Goal: Navigation & Orientation: Find specific page/section

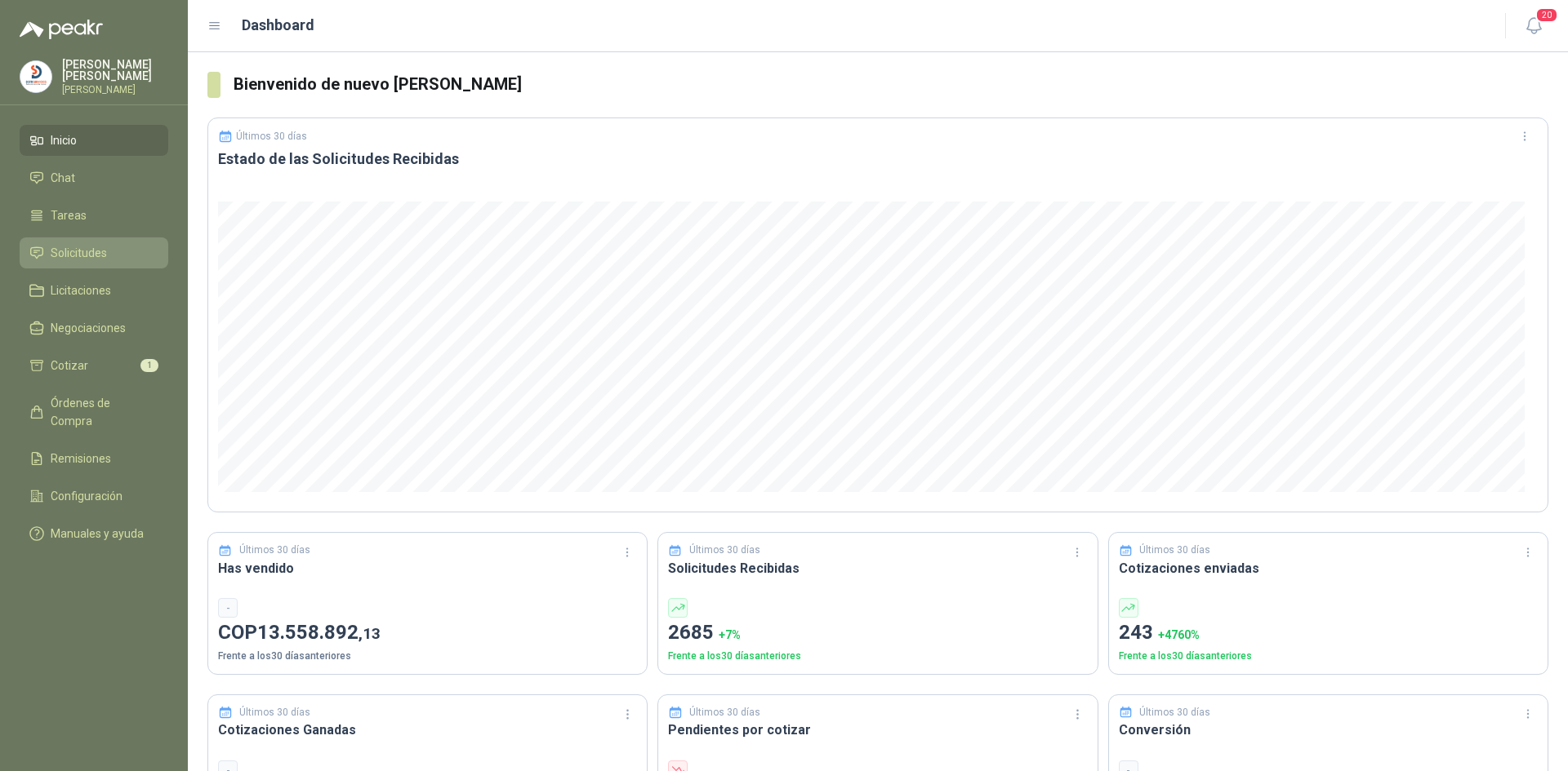
click at [90, 253] on span "Solicitudes" at bounding box center [78, 253] width 57 height 18
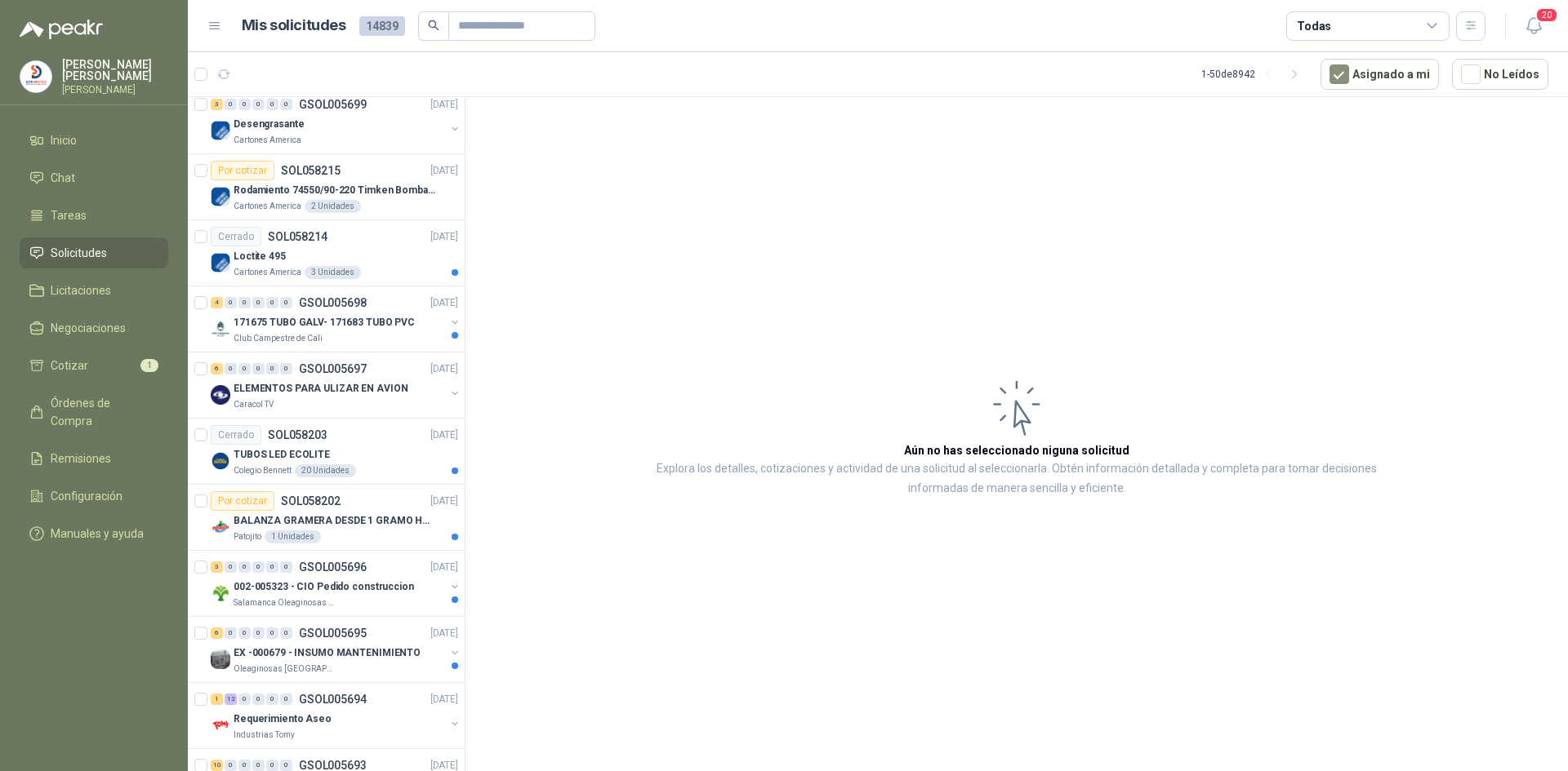
scroll to position [2286, 0]
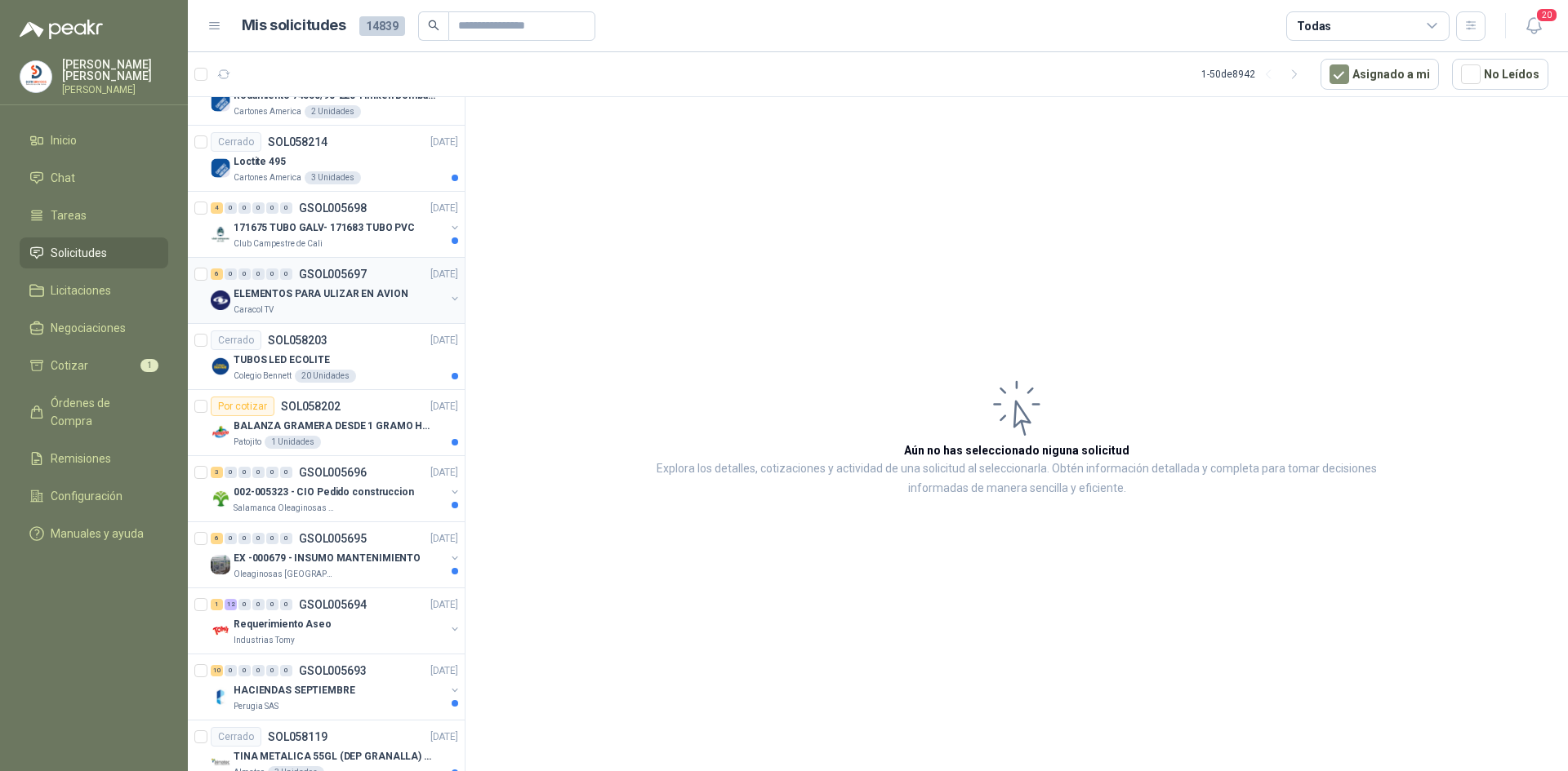
click at [371, 296] on p "ELEMENTOS PARA ULIZAR EN AVION" at bounding box center [320, 294] width 174 height 16
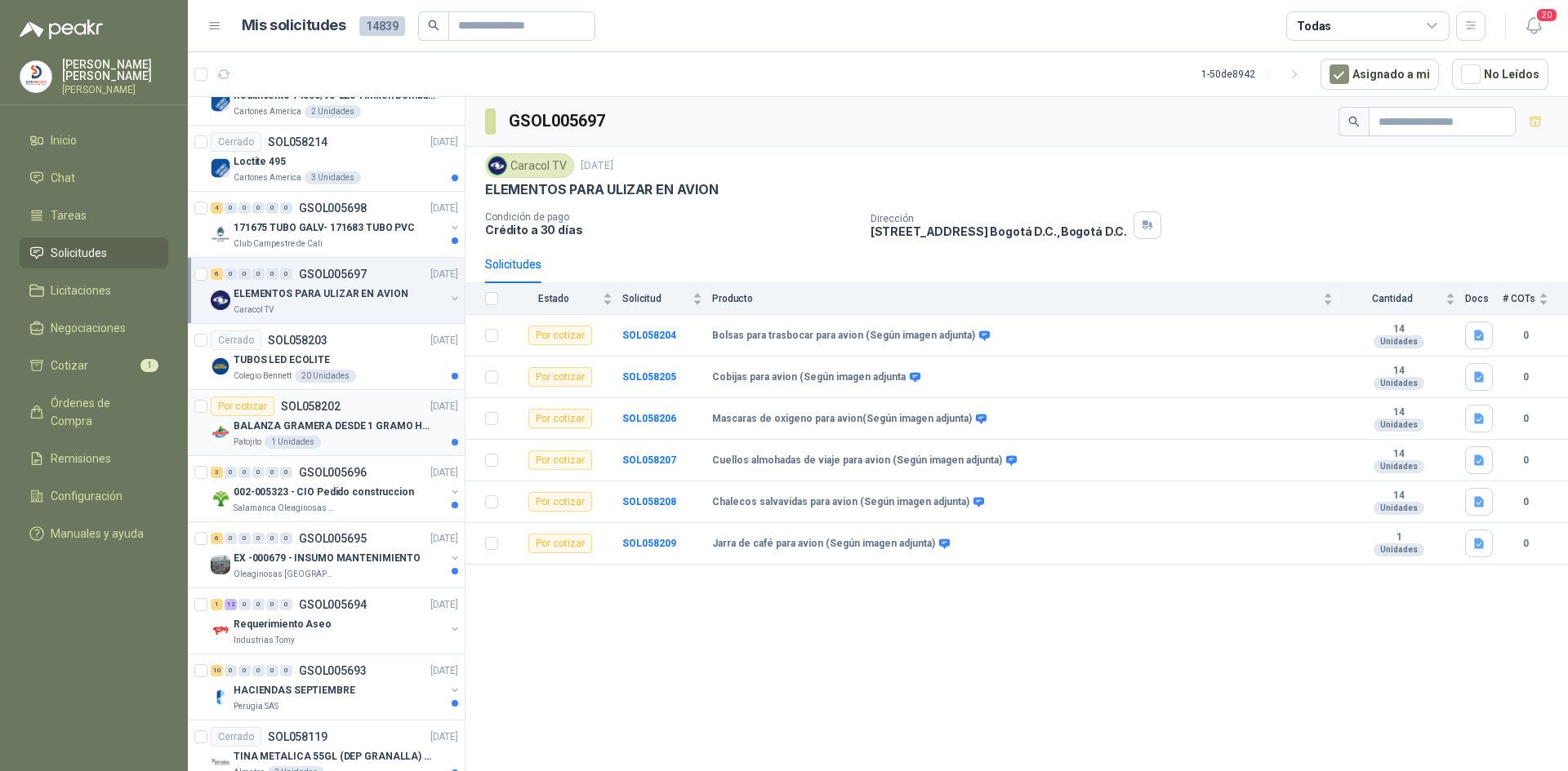
click at [356, 431] on p "BALANZA GRAMERA DESDE 1 GRAMO HASTA 5 GRAMOS" at bounding box center [335, 426] width 204 height 16
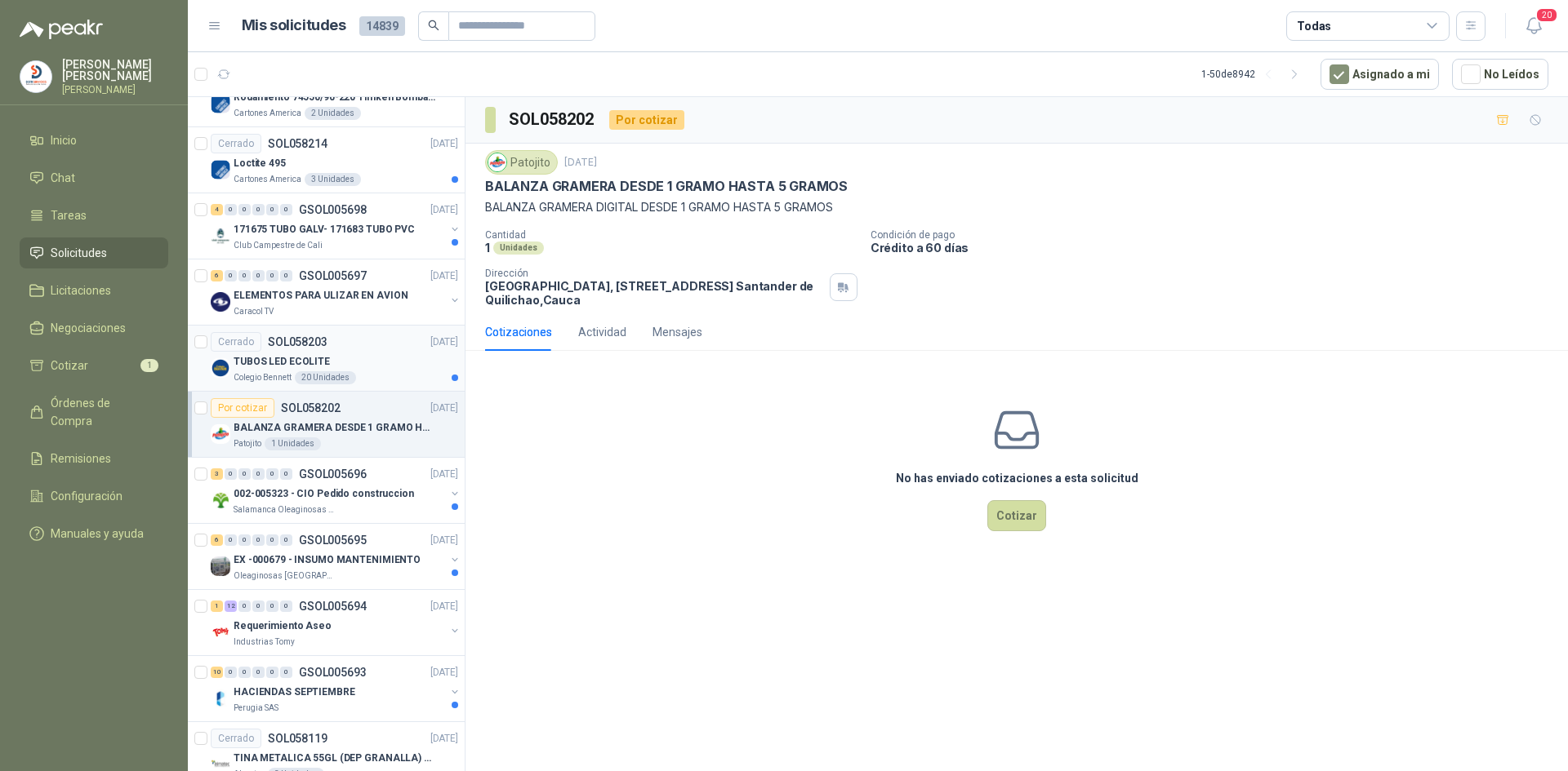
scroll to position [2286, 0]
click at [336, 571] on div "Oleaginosas [GEOGRAPHIC_DATA][PERSON_NAME]" at bounding box center [340, 575] width 212 height 13
